Goal: Navigation & Orientation: Understand site structure

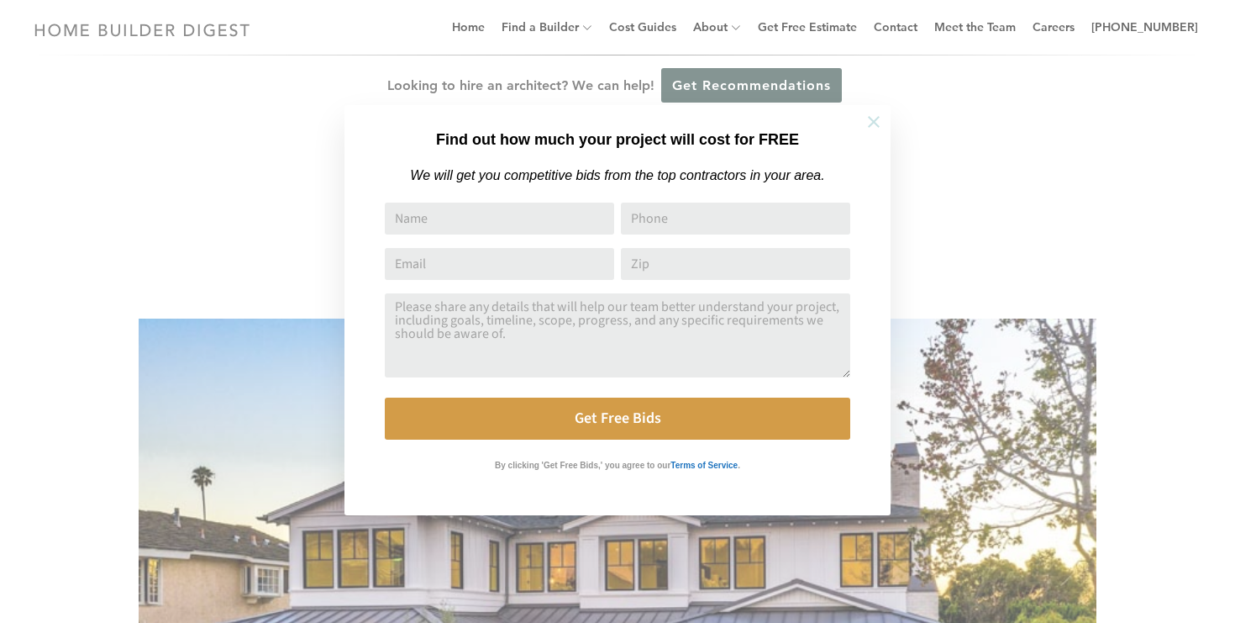
click at [872, 118] on icon at bounding box center [874, 122] width 18 height 18
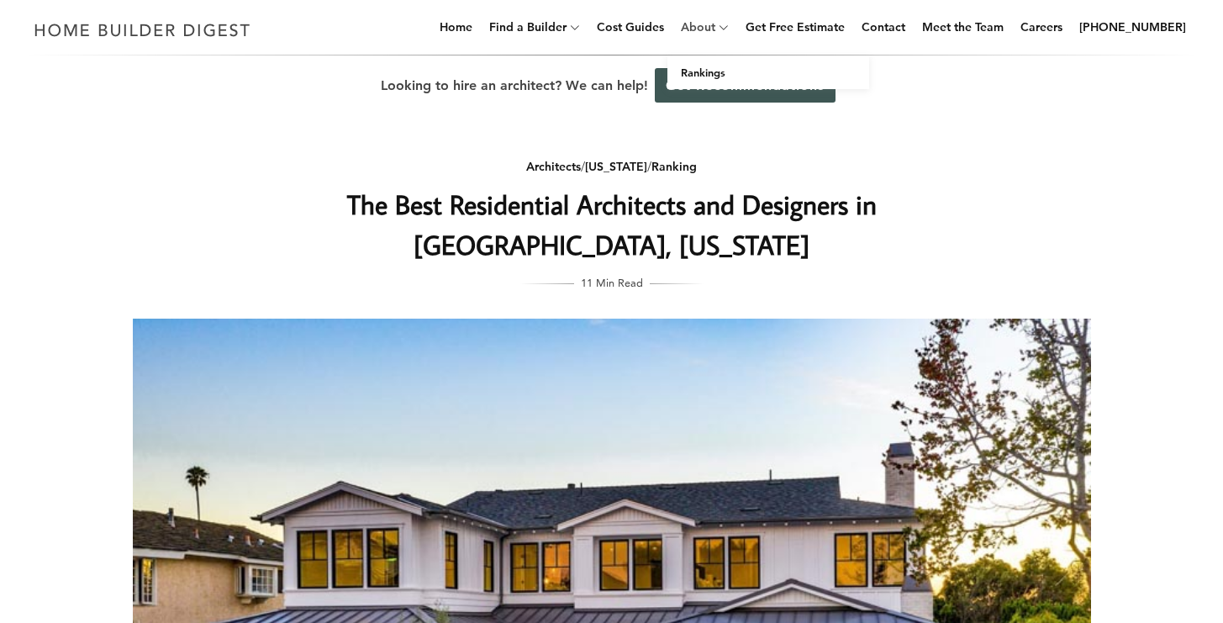
click at [715, 29] on link "About" at bounding box center [694, 27] width 41 height 54
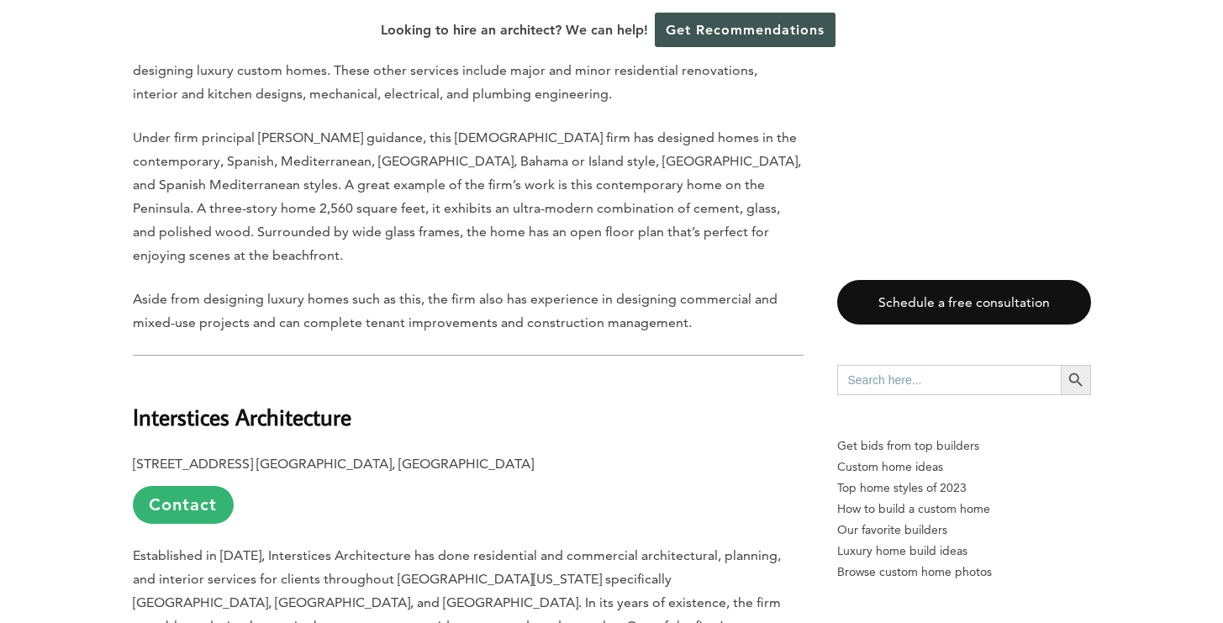
scroll to position [1811, 0]
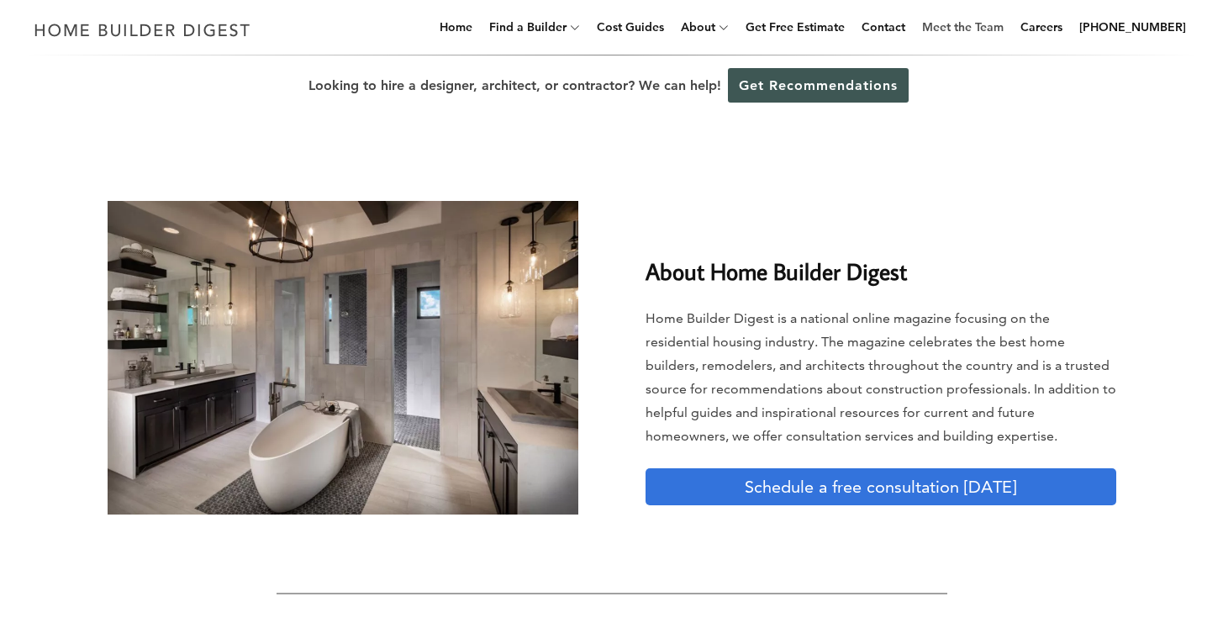
click at [986, 26] on link "Meet the Team" at bounding box center [962, 27] width 95 height 54
click at [308, 58] on div "Looking to hire a designer, architect, or contractor? We can help! Get Recommen…" at bounding box center [611, 85] width 1223 height 60
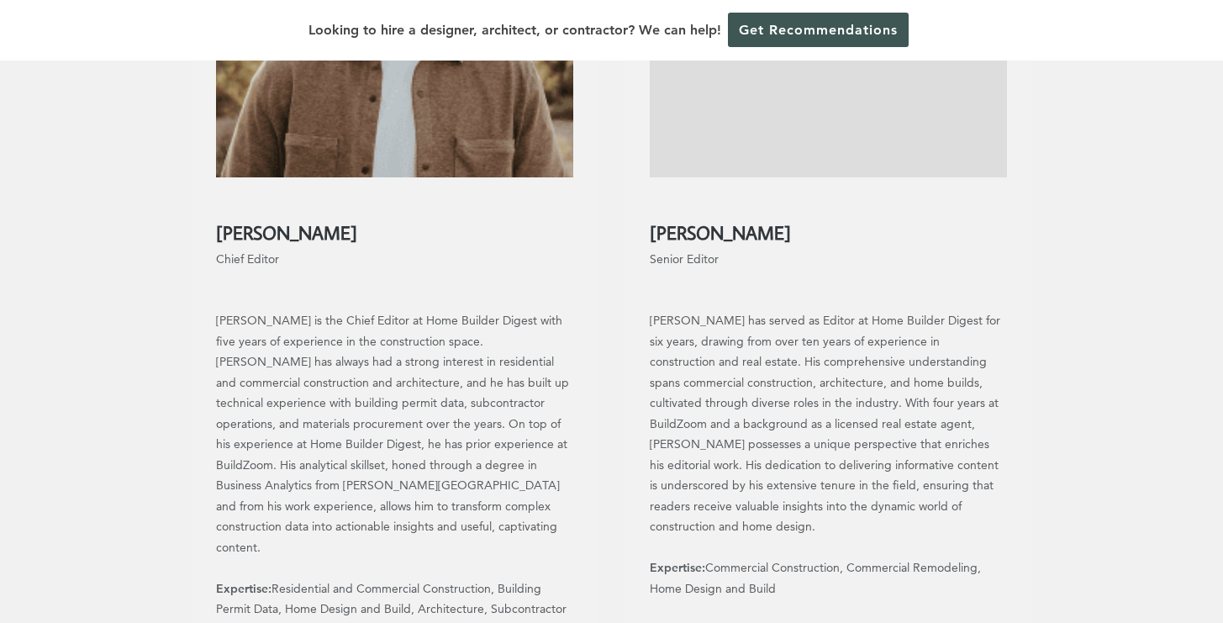
scroll to position [483, 0]
